Goal: Task Accomplishment & Management: Use online tool/utility

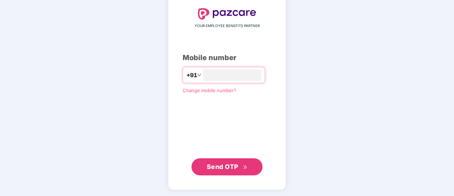
type input "**********"
click at [220, 174] on div "**********" at bounding box center [227, 91] width 118 height 195
click at [219, 161] on button "Send OTP" at bounding box center [226, 166] width 71 height 17
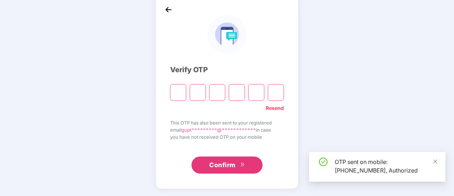
scroll to position [35, 0]
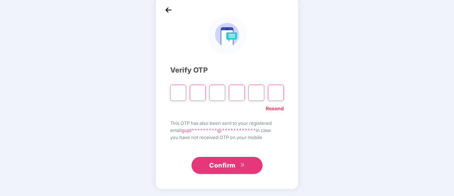
type input "*"
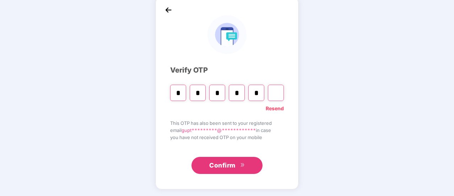
type input "*"
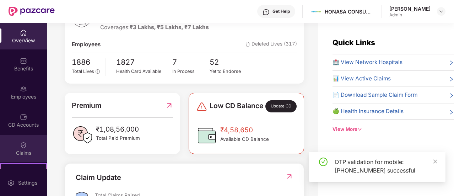
scroll to position [78, 0]
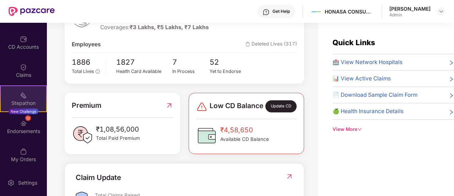
click at [24, 98] on img at bounding box center [23, 95] width 7 height 7
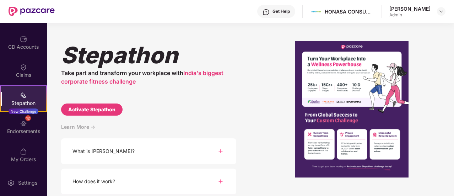
click at [104, 109] on div "Activate Stepathon" at bounding box center [91, 109] width 47 height 8
select select "****"
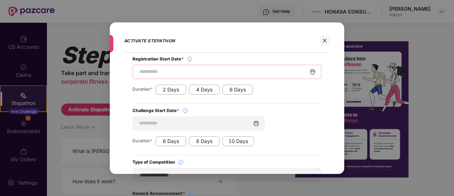
click at [161, 73] on input at bounding box center [223, 71] width 171 height 7
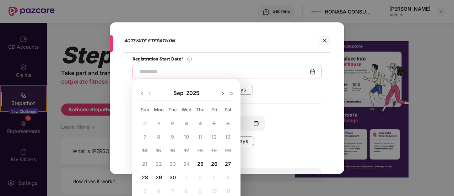
click at [170, 73] on input at bounding box center [223, 71] width 171 height 7
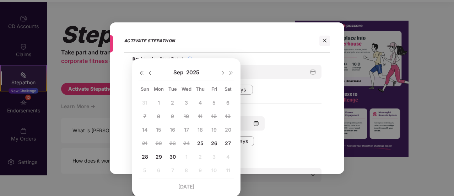
click at [221, 72] on img at bounding box center [223, 73] width 6 height 6
click at [157, 114] on span "6" at bounding box center [158, 116] width 3 height 6
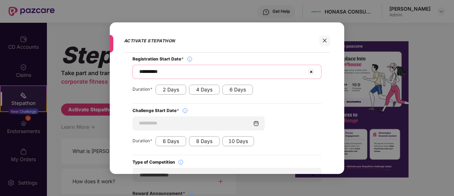
click at [164, 68] on input "**********" at bounding box center [222, 71] width 168 height 7
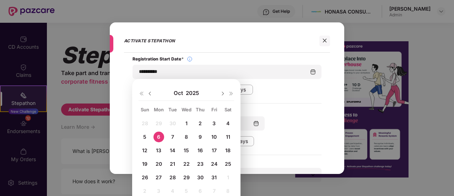
click at [143, 92] on img at bounding box center [141, 93] width 6 height 6
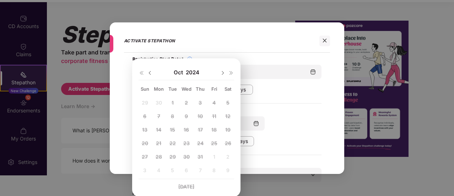
click at [149, 74] on img at bounding box center [150, 73] width 6 height 6
click at [231, 73] on img at bounding box center [231, 73] width 6 height 6
click at [199, 144] on span "25" at bounding box center [200, 143] width 6 height 6
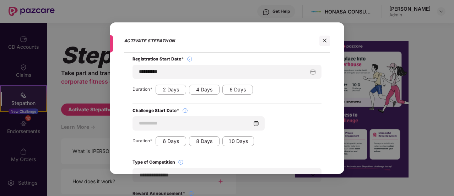
scroll to position [0, 0]
click at [257, 123] on img at bounding box center [256, 123] width 6 height 6
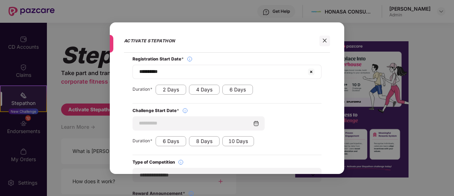
click at [313, 70] on img at bounding box center [311, 71] width 9 height 9
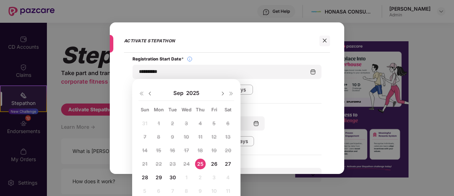
scroll to position [21, 0]
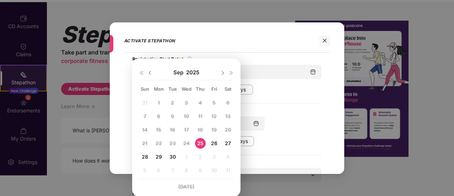
click at [172, 155] on span "30" at bounding box center [172, 156] width 6 height 6
type input "**********"
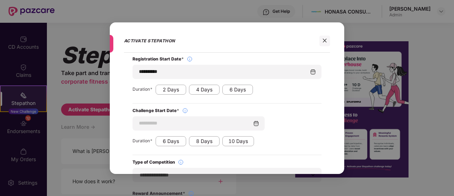
scroll to position [0, 0]
click at [248, 89] on div "6 Days" at bounding box center [237, 89] width 31 height 10
type input "**********"
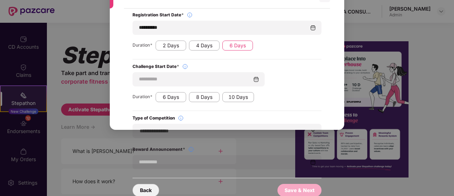
click at [205, 123] on div "**********" at bounding box center [226, 130] width 189 height 14
click at [171, 107] on div "**********" at bounding box center [227, 104] width 206 height 184
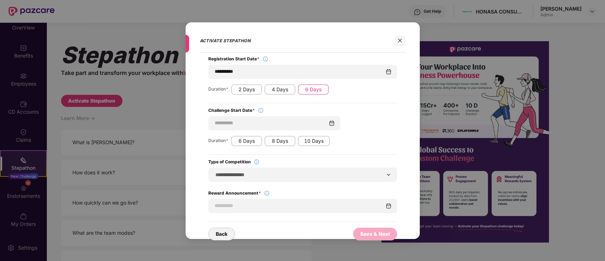
scroll to position [12, 0]
click at [392, 176] on div "**********" at bounding box center [302, 175] width 189 height 14
click at [257, 186] on div "**********" at bounding box center [303, 148] width 206 height 184
click at [244, 195] on input at bounding box center [299, 205] width 171 height 7
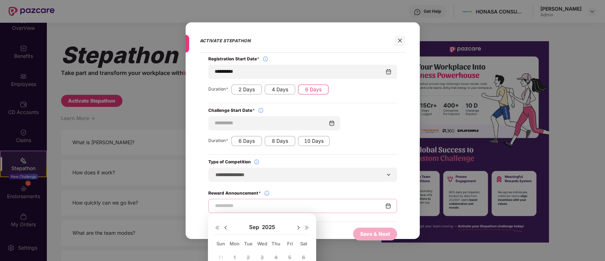
scroll to position [90, 0]
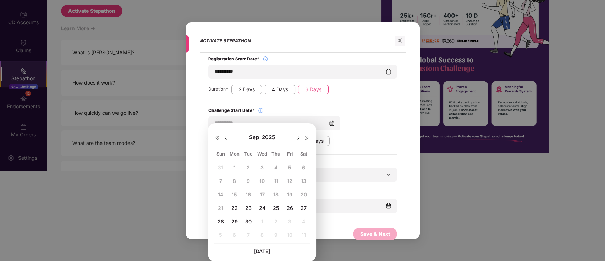
click at [369, 131] on div "**********" at bounding box center [302, 127] width 189 height 38
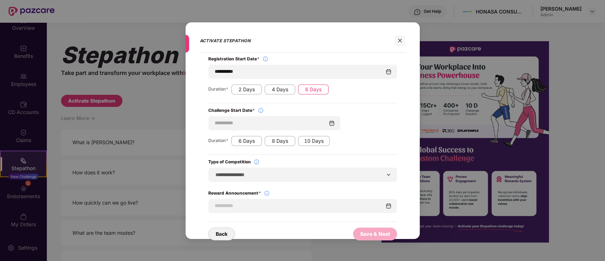
scroll to position [0, 0]
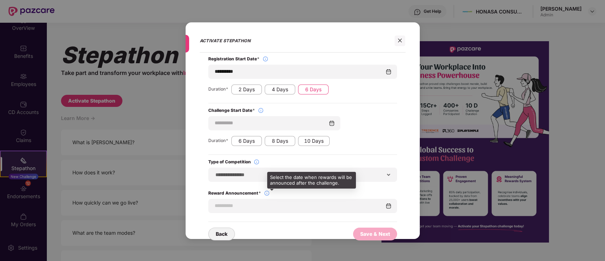
click at [268, 194] on img at bounding box center [267, 193] width 6 height 6
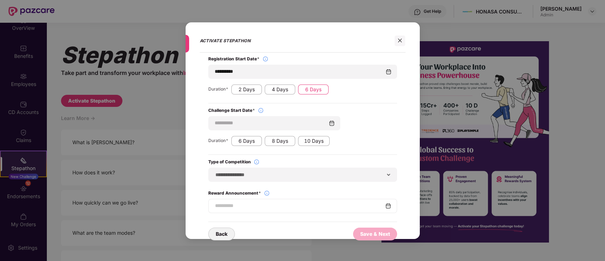
click at [388, 195] on img at bounding box center [388, 206] width 6 height 6
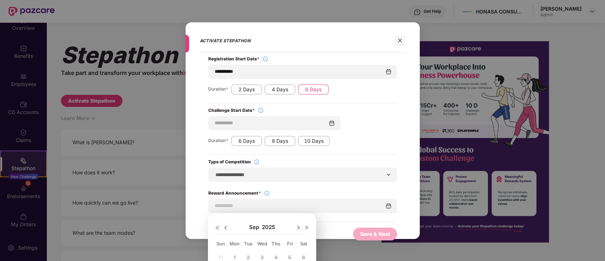
scroll to position [90, 0]
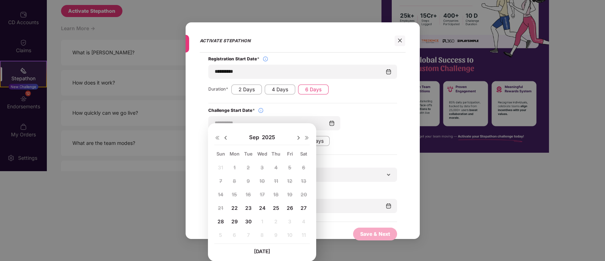
click at [298, 136] on img at bounding box center [299, 138] width 6 height 6
click at [235, 195] on span "17" at bounding box center [234, 208] width 5 height 6
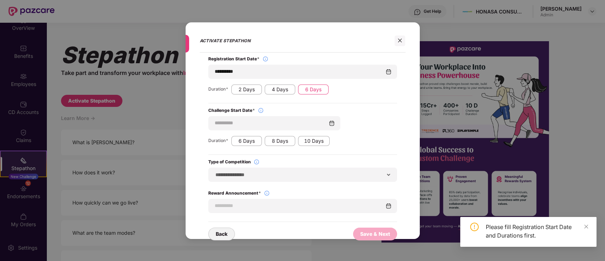
scroll to position [0, 0]
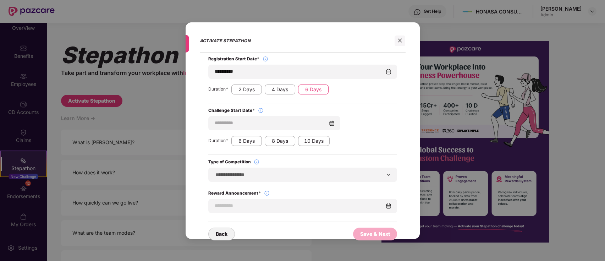
click at [285, 108] on div "Challenge Start Date *" at bounding box center [302, 111] width 189 height 6
click at [259, 71] on input "**********" at bounding box center [298, 71] width 168 height 7
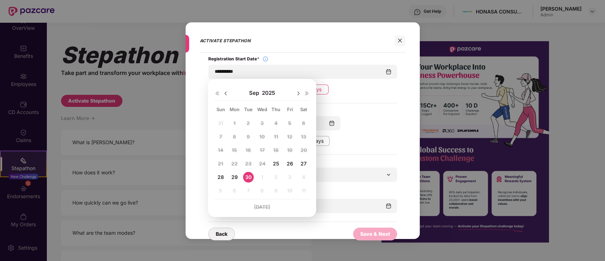
click at [248, 175] on span "30" at bounding box center [248, 177] width 6 height 6
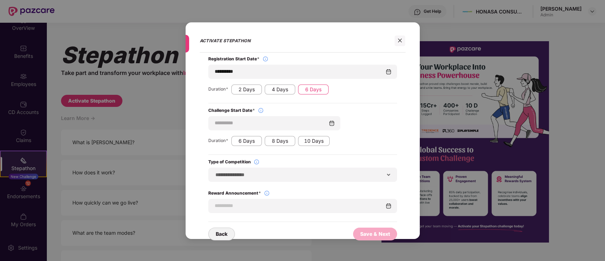
click at [372, 116] on div "**********" at bounding box center [302, 127] width 189 height 38
click at [317, 89] on div "6 Days" at bounding box center [313, 89] width 31 height 10
click at [392, 195] on div at bounding box center [302, 206] width 189 height 14
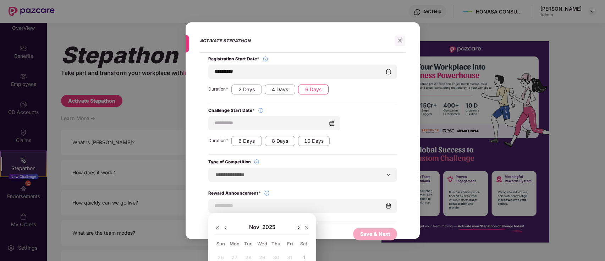
click at [303, 195] on span "1" at bounding box center [304, 257] width 2 height 6
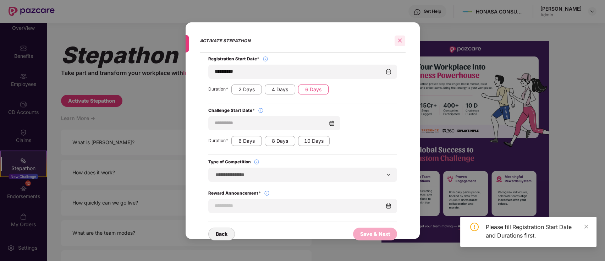
click at [398, 39] on icon "close" at bounding box center [399, 40] width 5 height 5
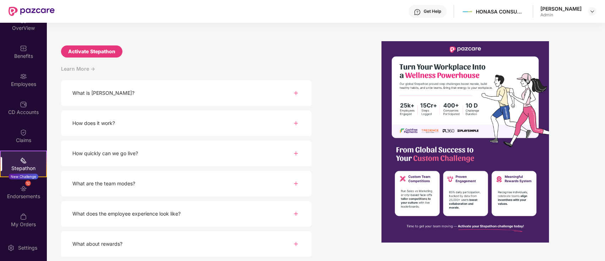
scroll to position [49, 0]
click at [131, 120] on div "How does it work?" at bounding box center [186, 124] width 251 height 26
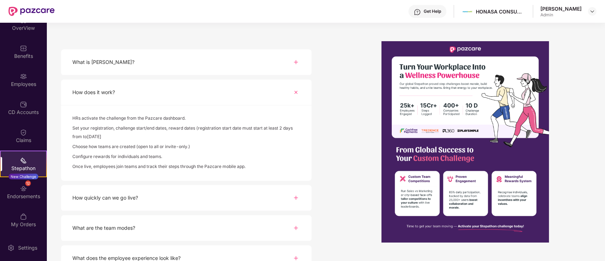
scroll to position [125, 0]
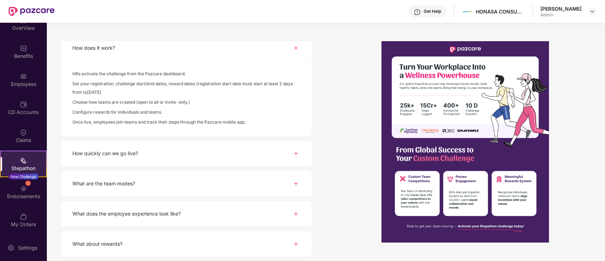
click at [128, 195] on div "What does the employee experience look like?" at bounding box center [126, 214] width 108 height 8
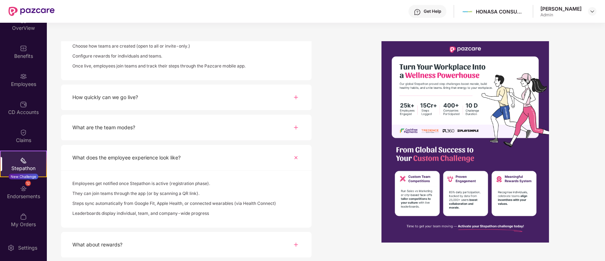
scroll to position [181, 0]
click at [116, 195] on div "What about rewards?" at bounding box center [97, 244] width 50 height 8
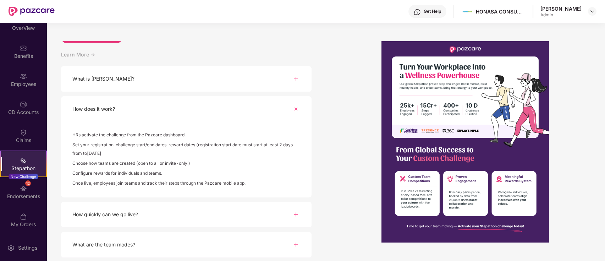
scroll to position [0, 0]
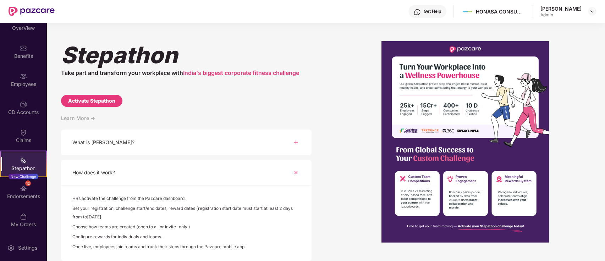
click at [103, 139] on div "What is [PERSON_NAME]?" at bounding box center [103, 142] width 62 height 8
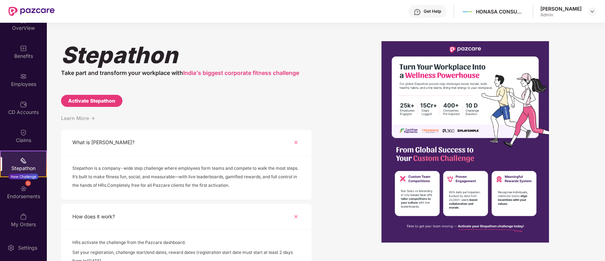
click at [229, 72] on span "India's biggest corporate fitness challenge" at bounding box center [241, 72] width 116 height 7
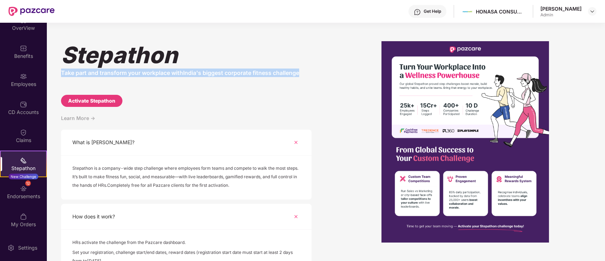
click at [229, 72] on span "India's biggest corporate fitness challenge" at bounding box center [241, 72] width 116 height 7
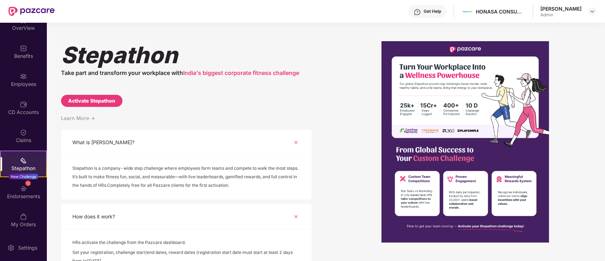
click at [218, 83] on div "[PERSON_NAME] Take part and transform your workplace with India's biggest corpo…" at bounding box center [186, 151] width 251 height 220
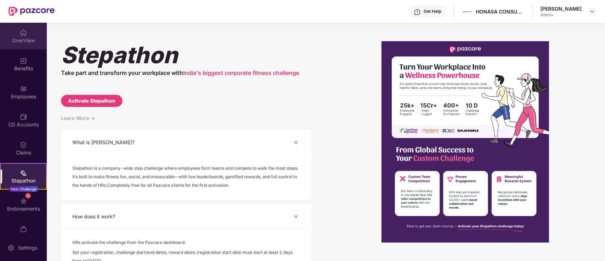
click at [26, 29] on div "OverView" at bounding box center [23, 36] width 47 height 27
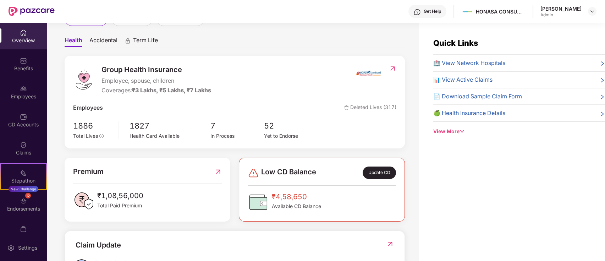
scroll to position [72, 0]
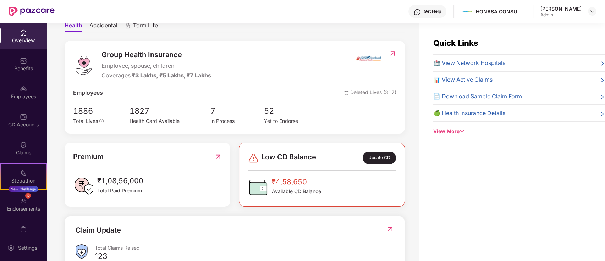
click at [453, 62] on span "🏥 View Network Hospitals" at bounding box center [469, 63] width 72 height 9
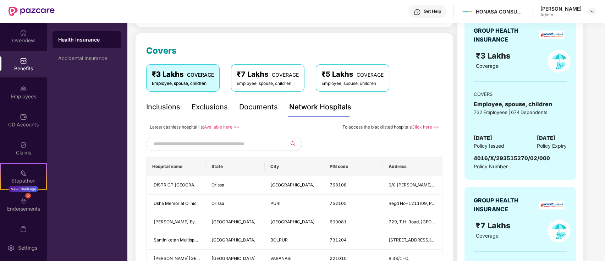
scroll to position [100, 0]
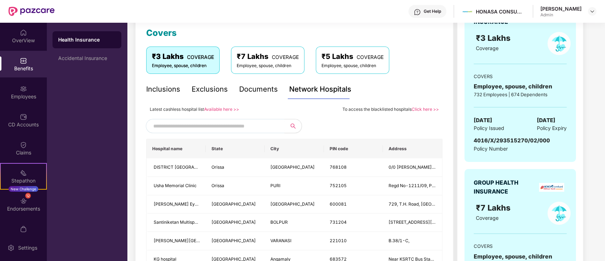
click at [330, 59] on div "₹5 Lakhs COVERAGE" at bounding box center [353, 56] width 62 height 11
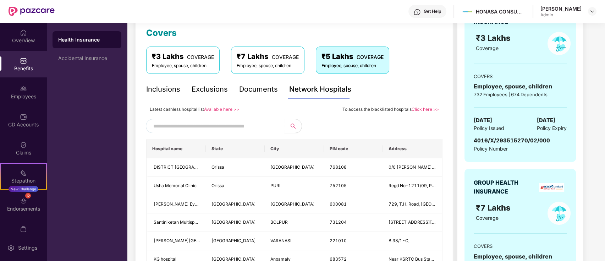
scroll to position [106, 0]
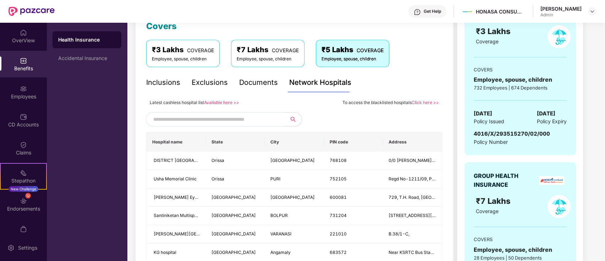
click at [259, 122] on input "text" at bounding box center [213, 119] width 121 height 11
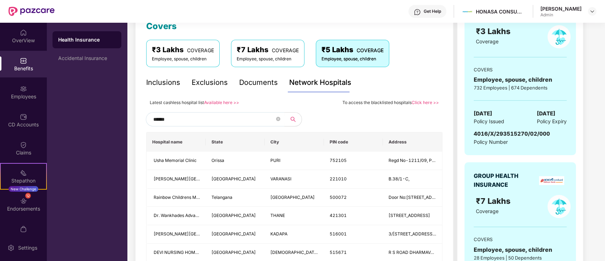
type input "******"
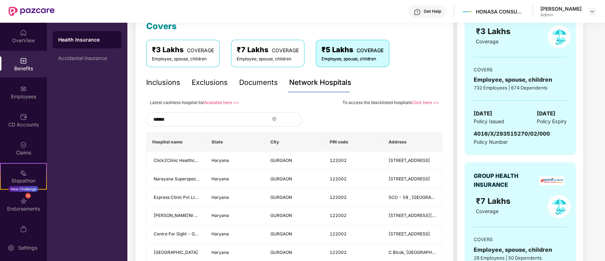
click at [292, 118] on button "button" at bounding box center [291, 119] width 22 height 14
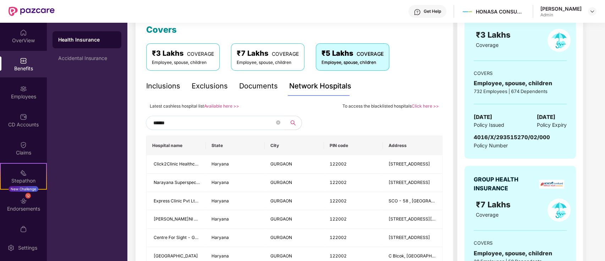
scroll to position [0, 0]
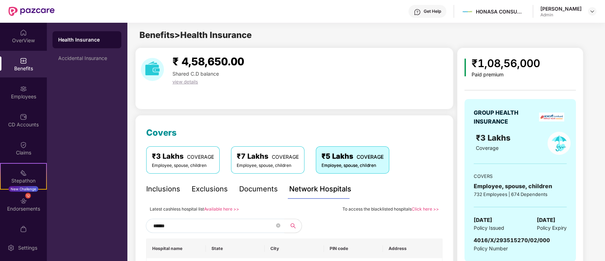
click at [424, 195] on link "Click here >>" at bounding box center [425, 208] width 27 height 5
